Goal: Task Accomplishment & Management: Manage account settings

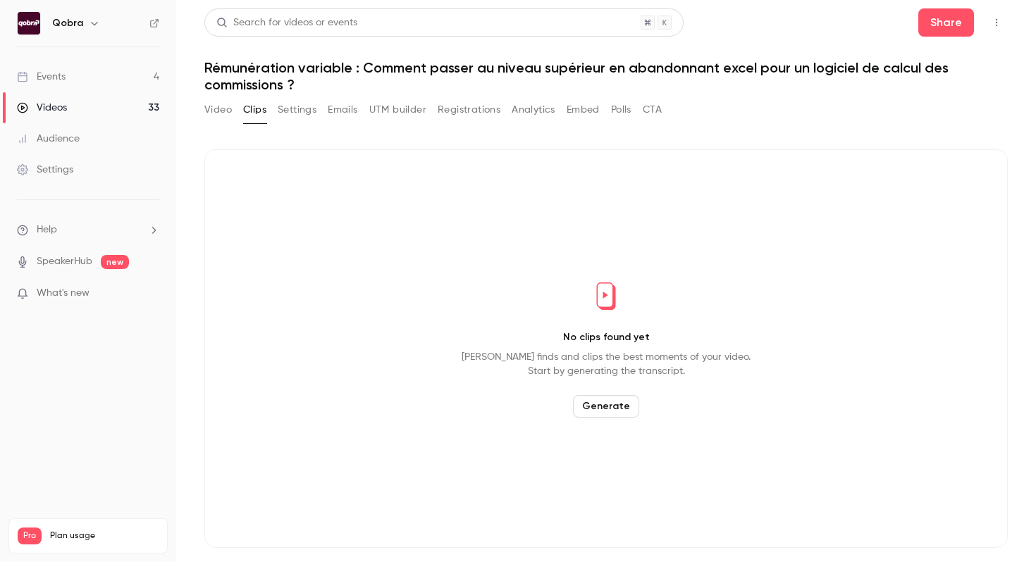
click at [101, 78] on link "Events 4" at bounding box center [88, 76] width 176 height 31
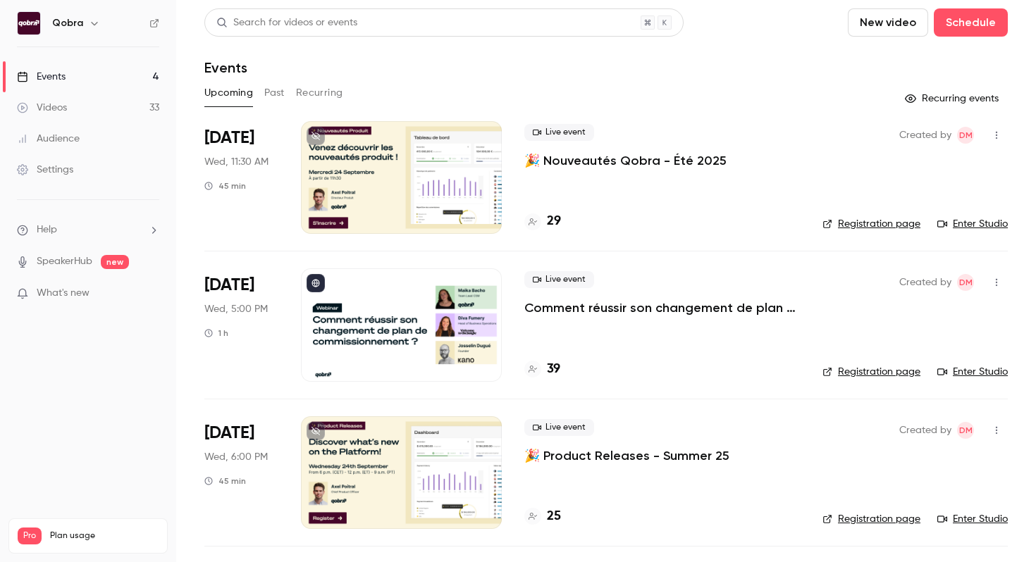
click at [879, 370] on link "Registration page" at bounding box center [871, 372] width 98 height 14
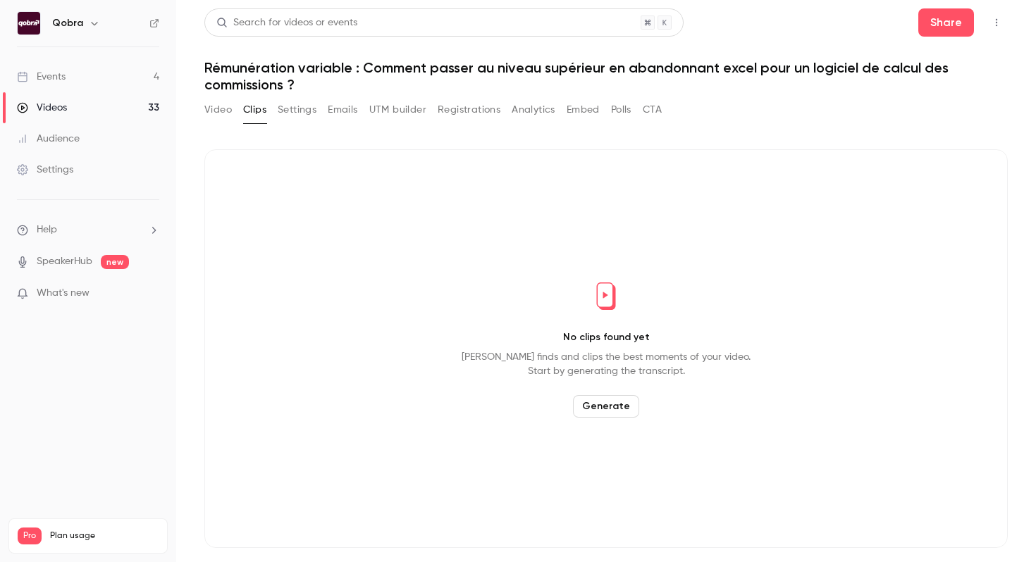
click at [137, 75] on link "Events 4" at bounding box center [88, 76] width 176 height 31
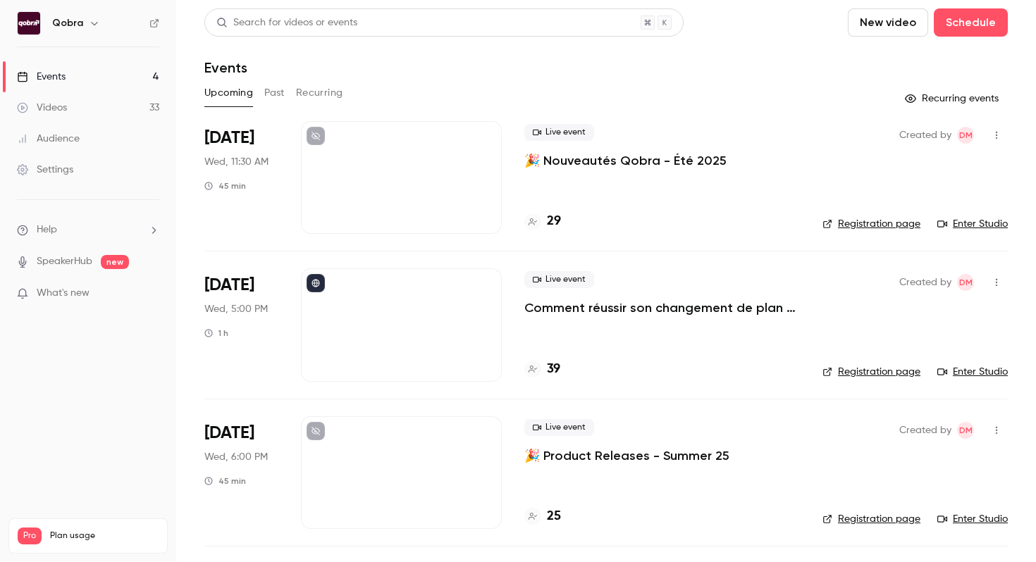
scroll to position [140, 0]
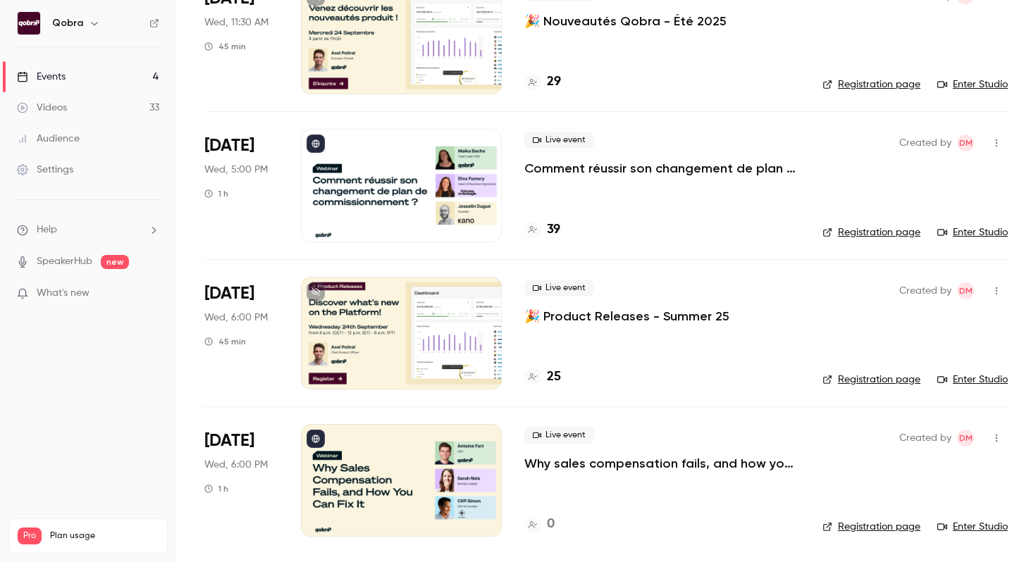
click at [874, 528] on link "Registration page" at bounding box center [871, 527] width 98 height 14
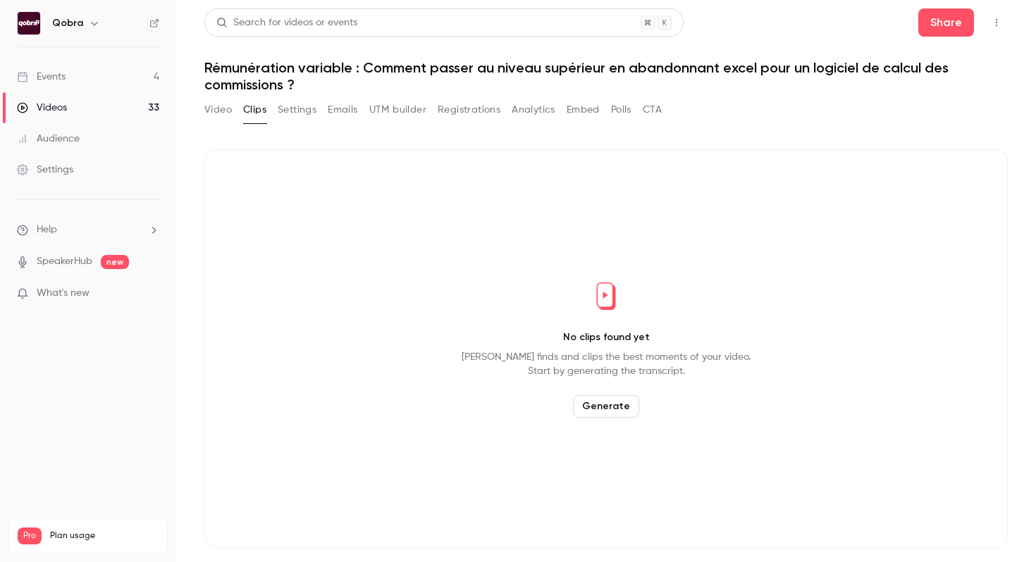
click at [125, 80] on link "Events 4" at bounding box center [88, 76] width 176 height 31
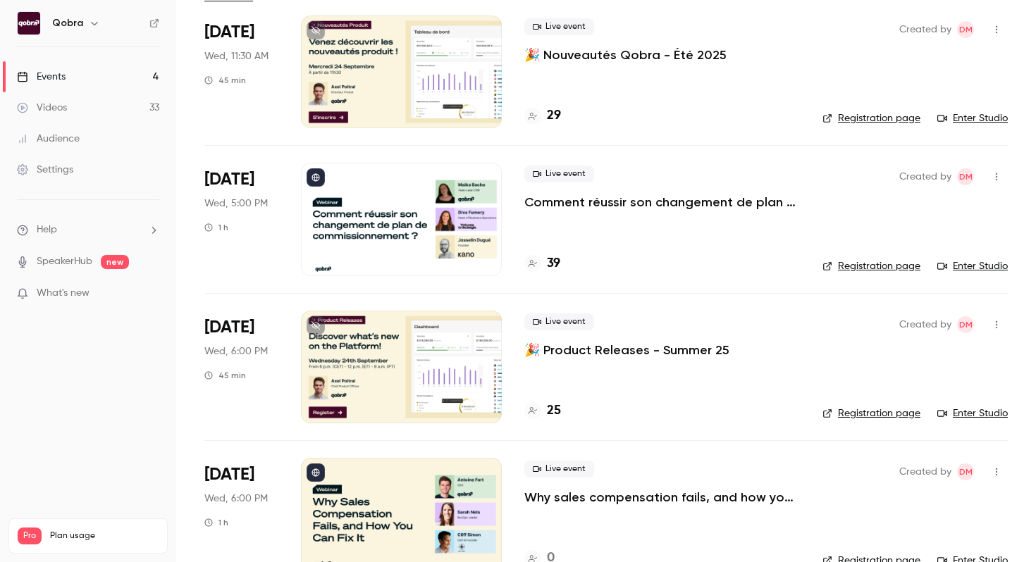
scroll to position [125, 0]
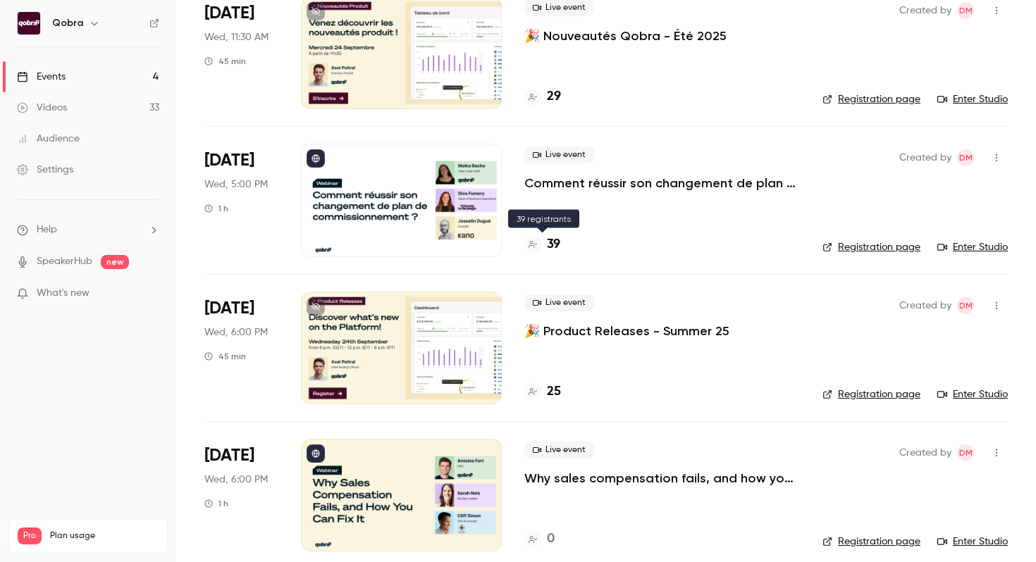
click at [551, 245] on h4 "39" at bounding box center [553, 244] width 13 height 19
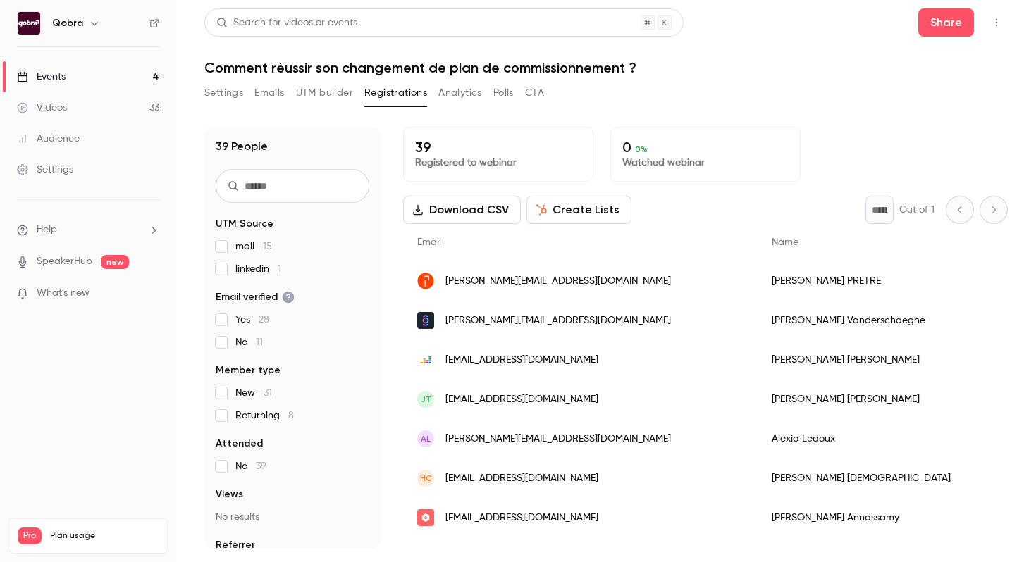
click at [118, 75] on link "Events 4" at bounding box center [88, 76] width 176 height 31
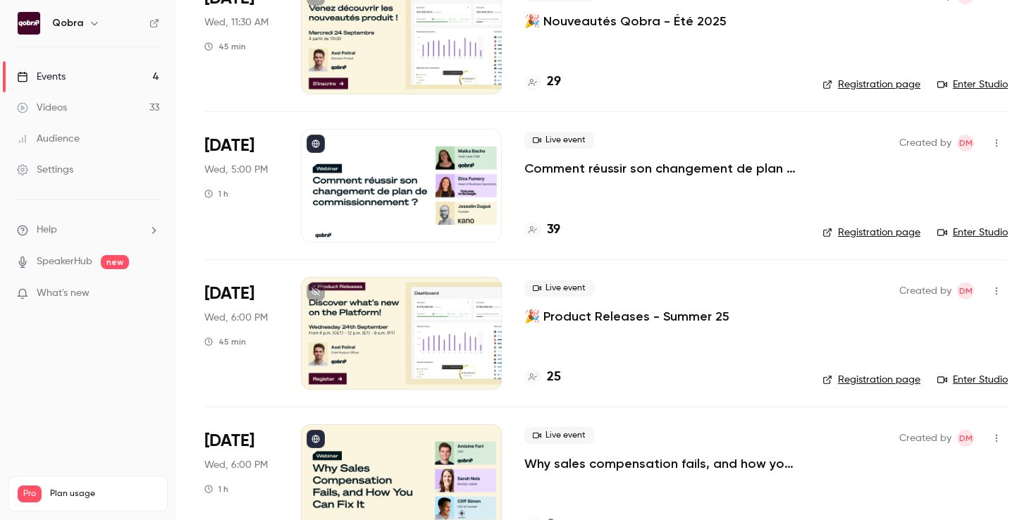
scroll to position [182, 0]
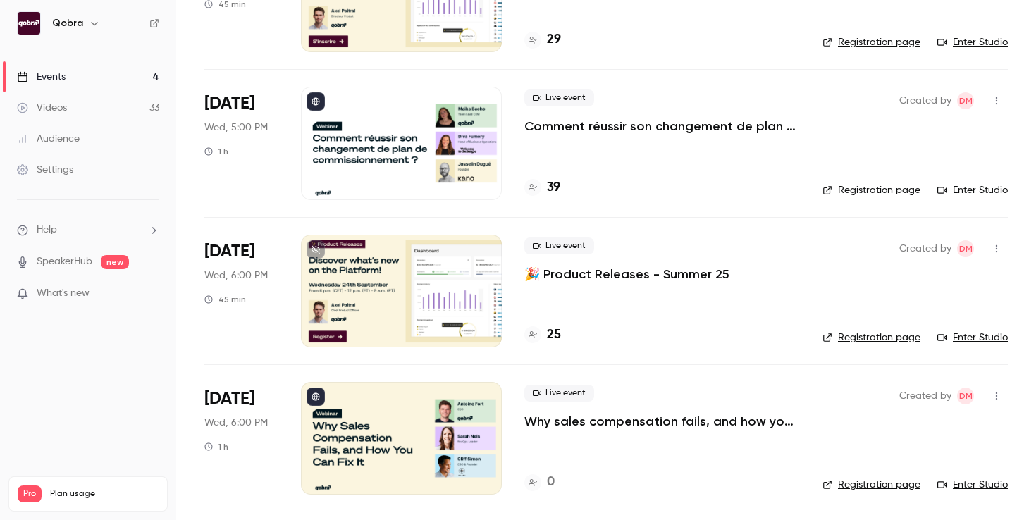
click at [412, 440] on div at bounding box center [401, 438] width 201 height 113
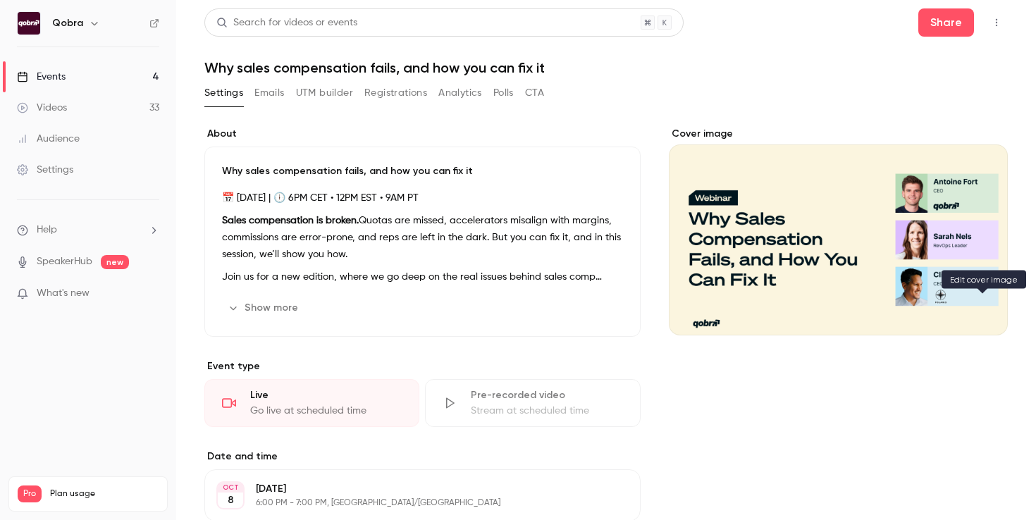
click at [984, 314] on icon "Cover image" at bounding box center [983, 309] width 16 height 11
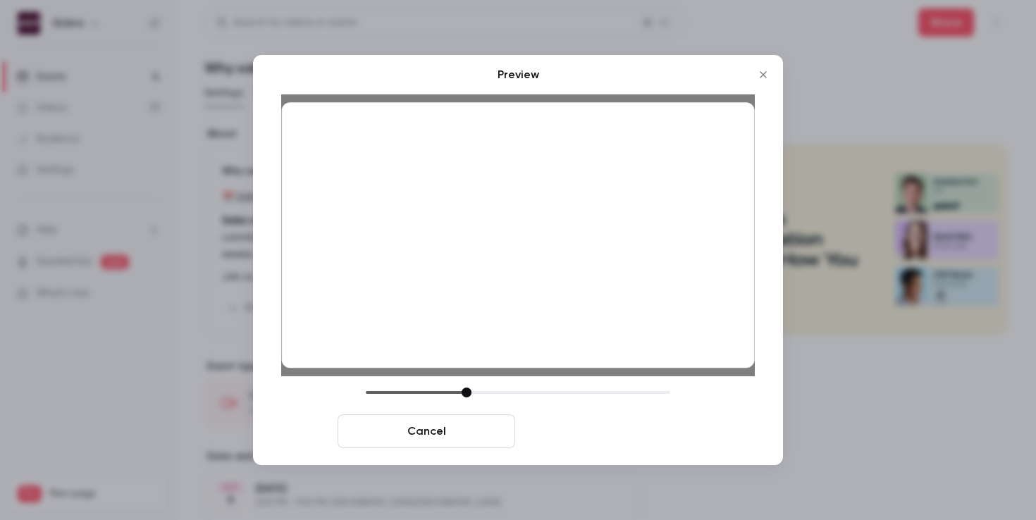
click at [631, 421] on button "Save cover" at bounding box center [610, 431] width 178 height 34
